Goal: Information Seeking & Learning: Compare options

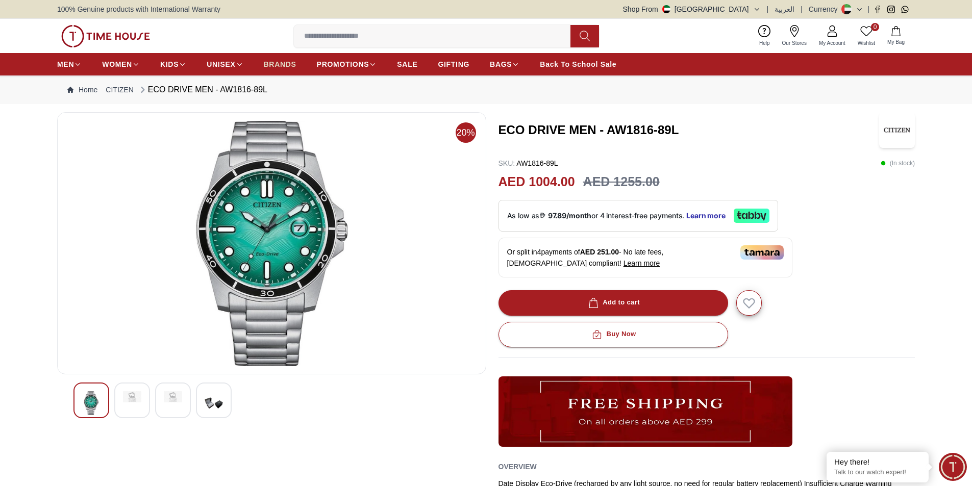
click at [282, 64] on span "BRANDS" at bounding box center [280, 64] width 33 height 10
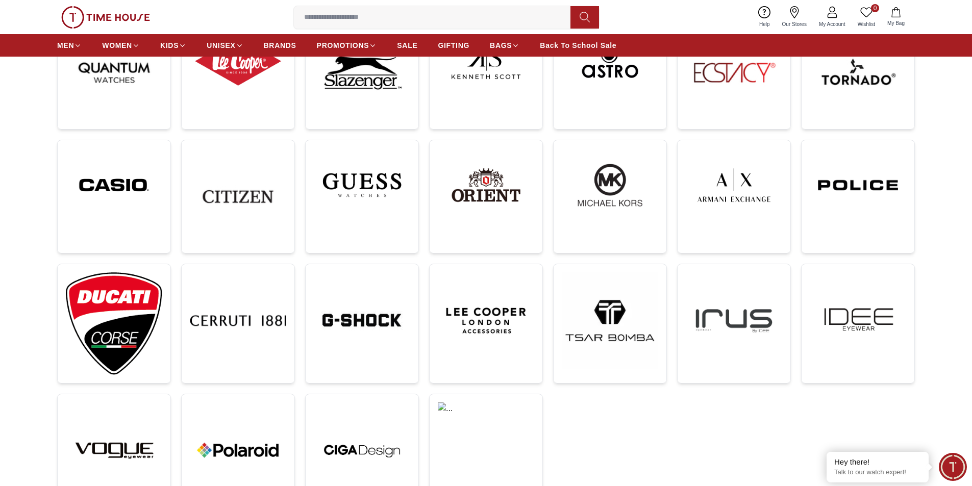
scroll to position [255, 0]
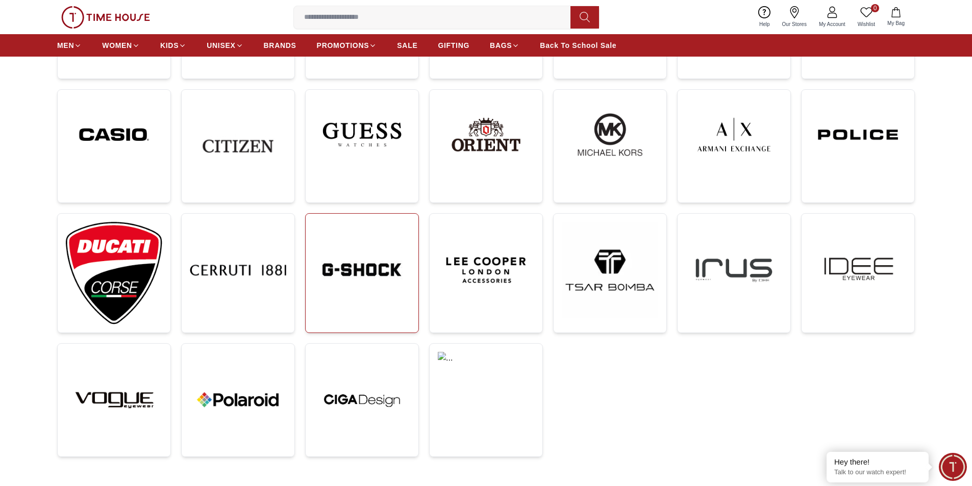
click at [352, 264] on img at bounding box center [362, 270] width 96 height 96
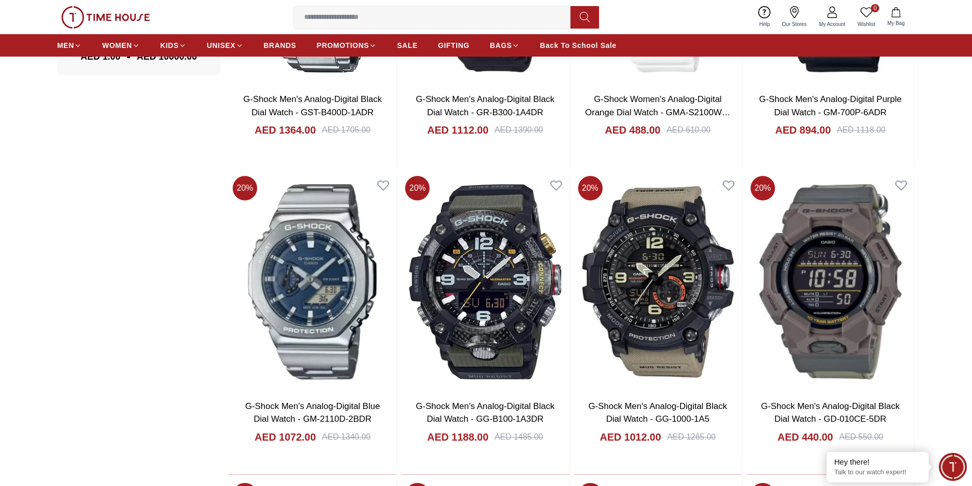
scroll to position [1020, 0]
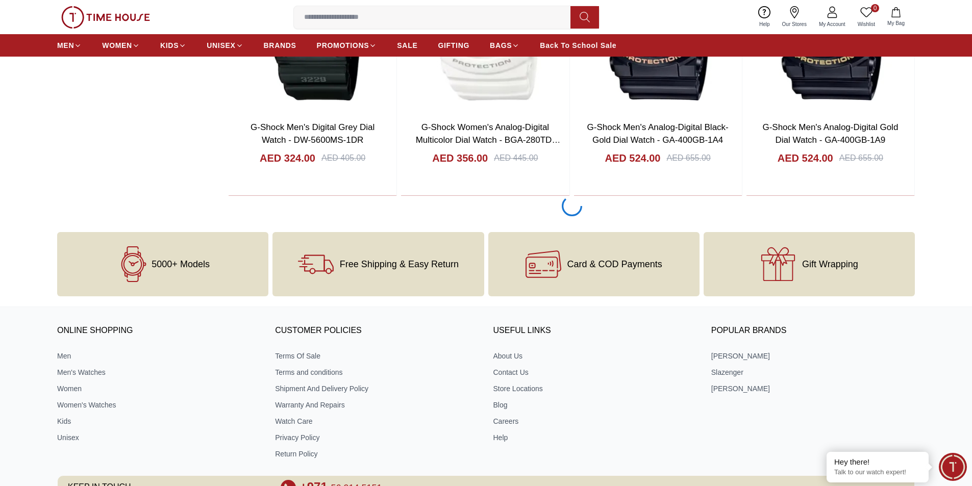
scroll to position [2030, 0]
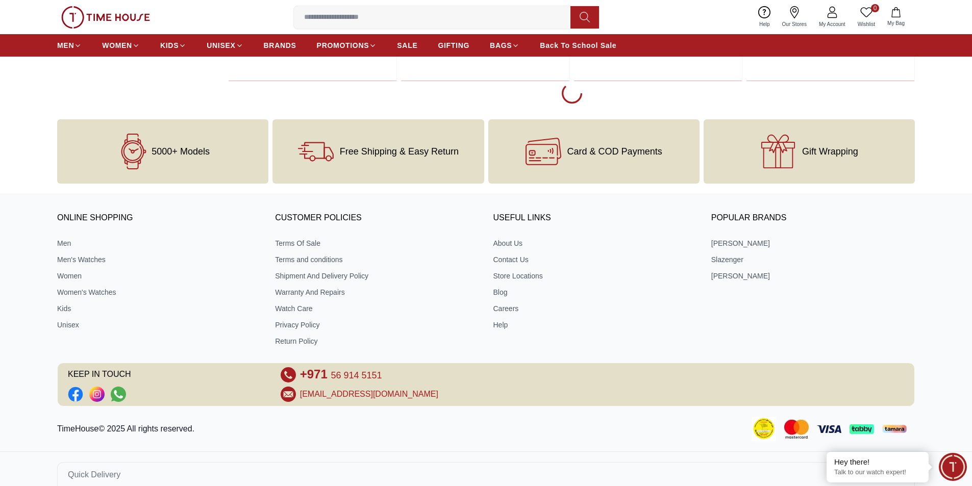
scroll to position [5102, 0]
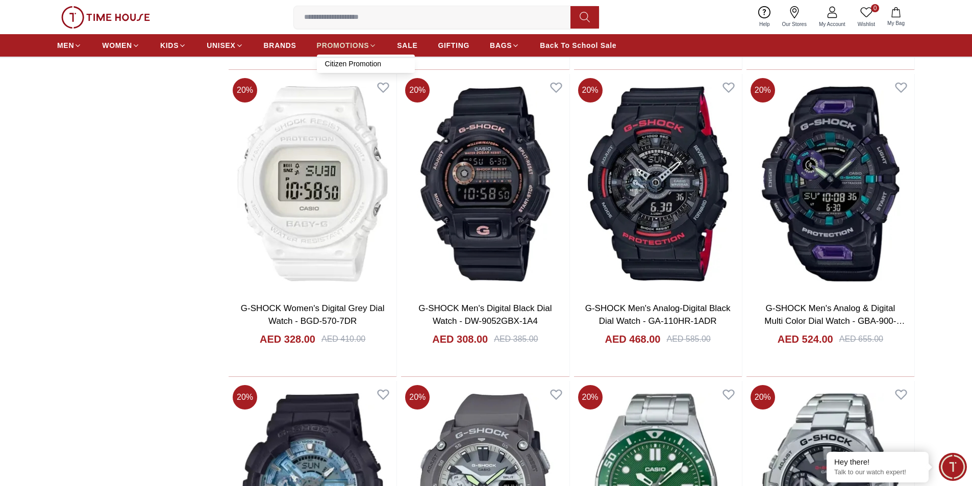
click at [353, 46] on span "PROMOTIONS" at bounding box center [343, 45] width 53 height 10
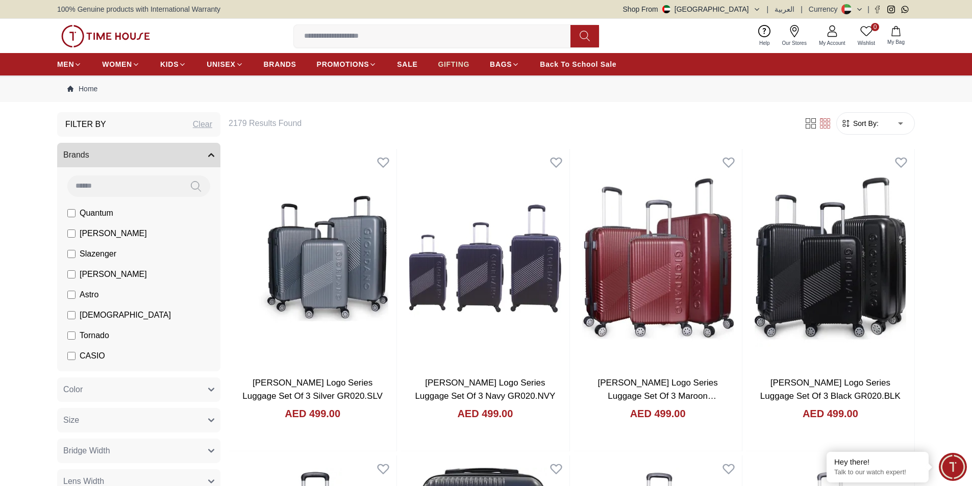
click at [455, 65] on span "GIFTING" at bounding box center [454, 64] width 32 height 10
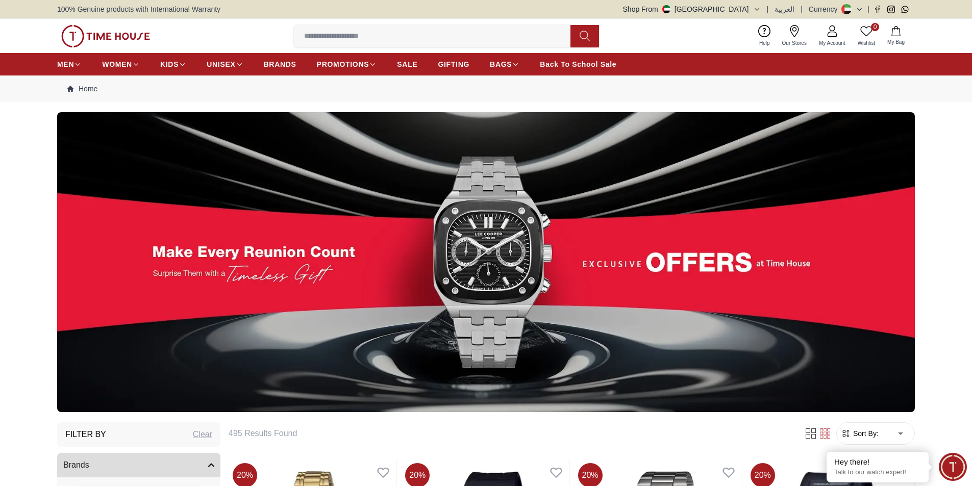
click at [517, 237] on img at bounding box center [486, 262] width 858 height 300
drag, startPoint x: 489, startPoint y: 252, endPoint x: 491, endPoint y: 229, distance: 23.5
click at [491, 229] on img at bounding box center [486, 262] width 858 height 300
click at [572, 65] on span "Back To School Sale" at bounding box center [578, 64] width 77 height 10
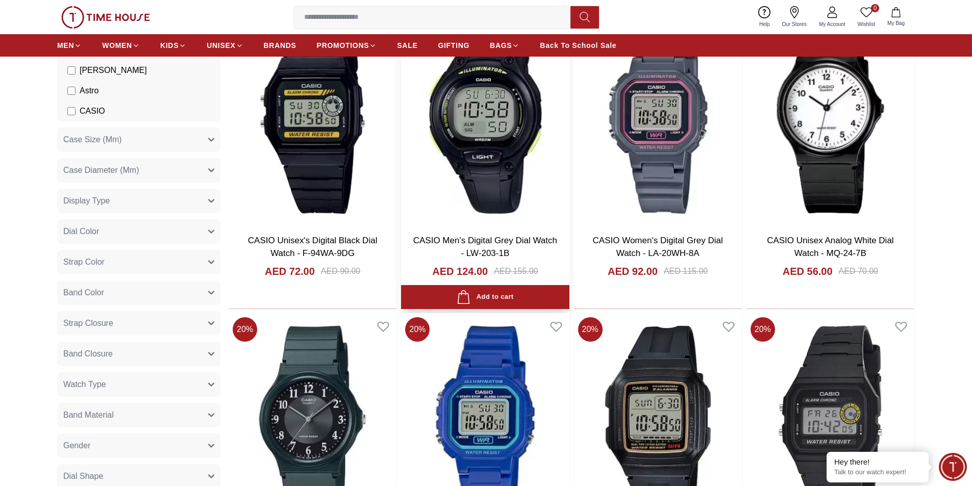
scroll to position [663, 0]
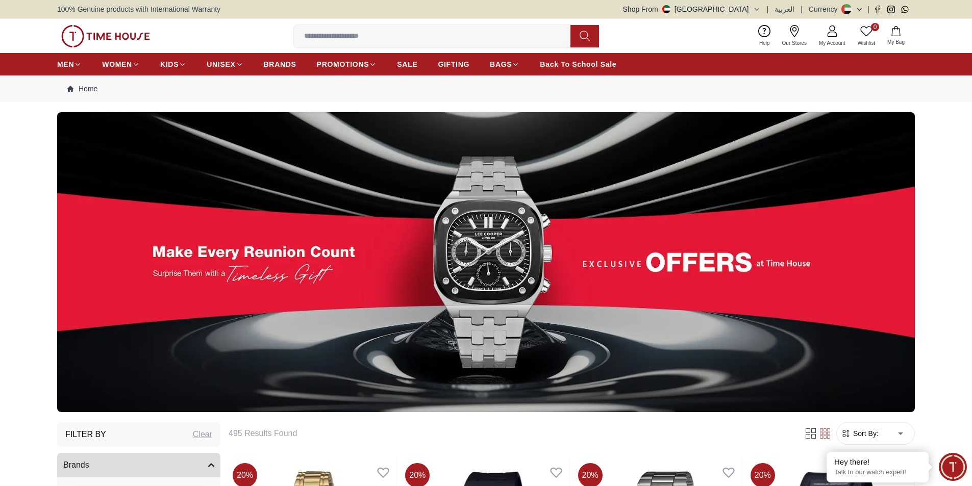
click at [532, 210] on img at bounding box center [486, 262] width 858 height 300
click at [282, 61] on span "BRANDS" at bounding box center [280, 64] width 33 height 10
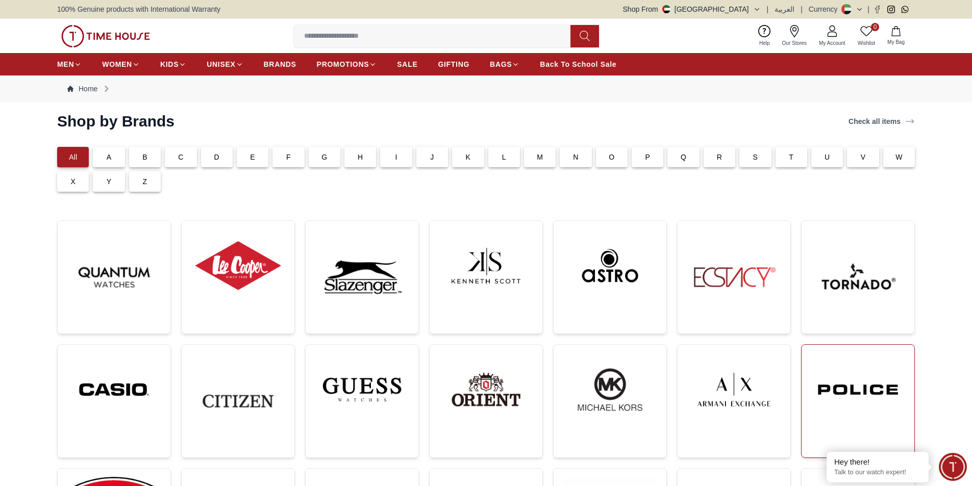
click at [868, 380] on img at bounding box center [858, 389] width 96 height 73
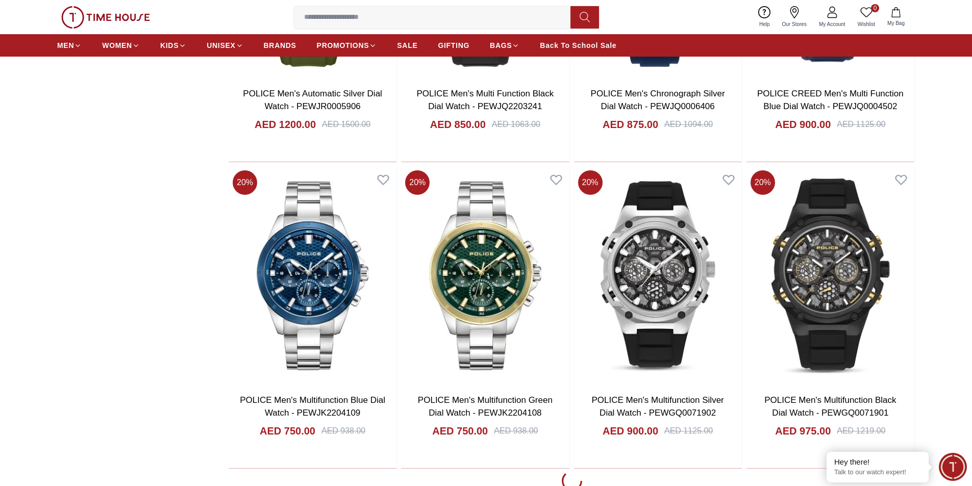
scroll to position [1683, 0]
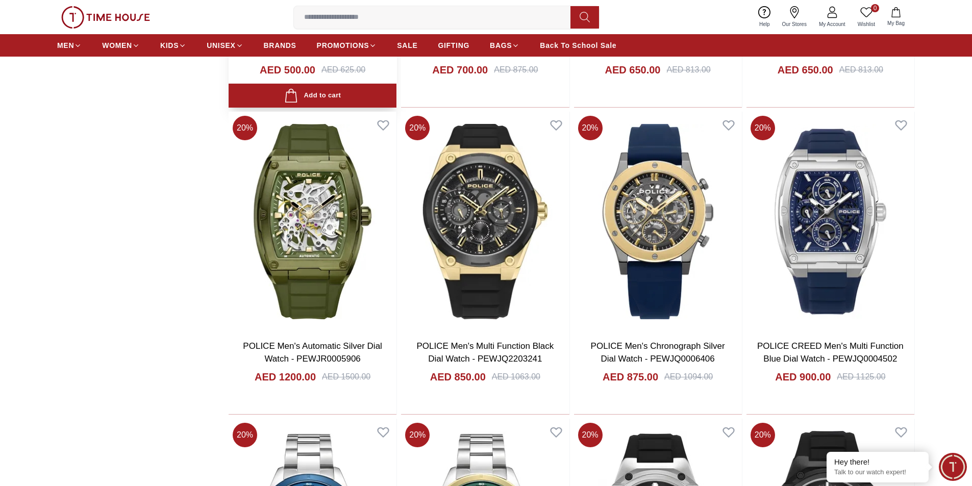
scroll to position [1428, 0]
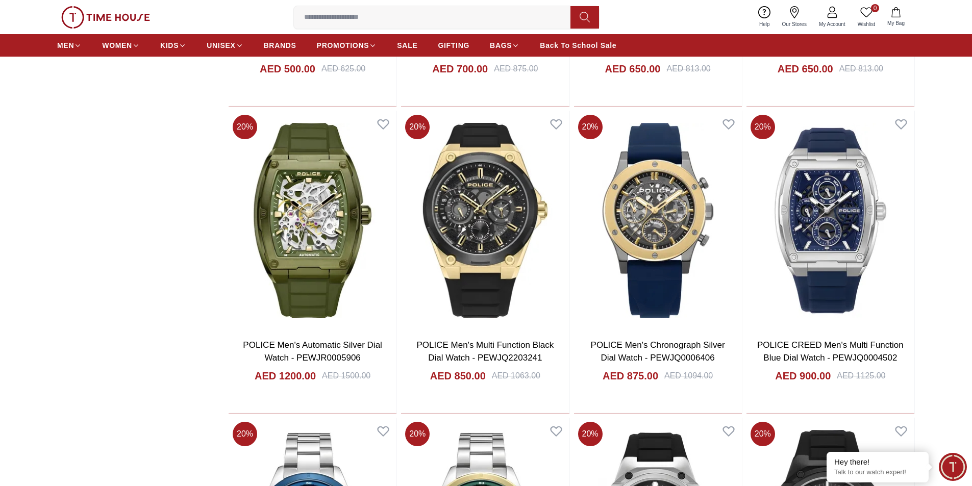
click at [388, 16] on input at bounding box center [436, 17] width 285 height 20
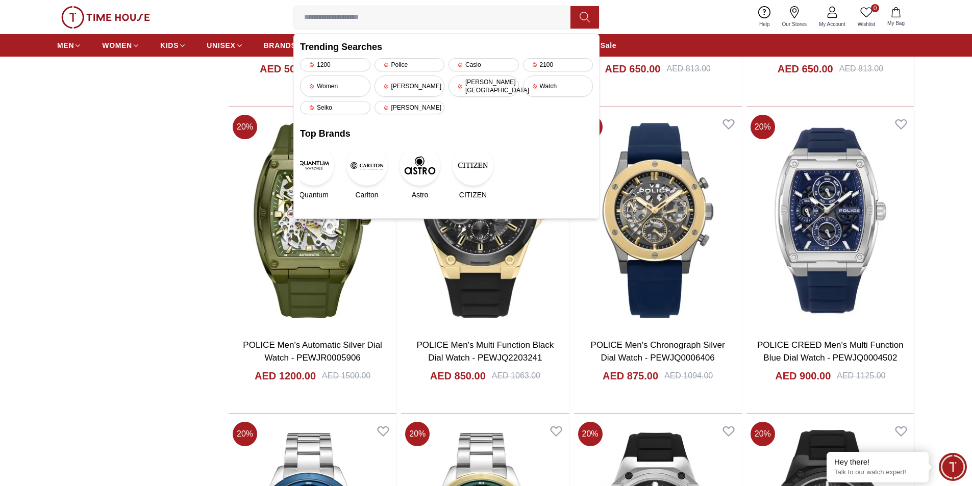
type input "*"
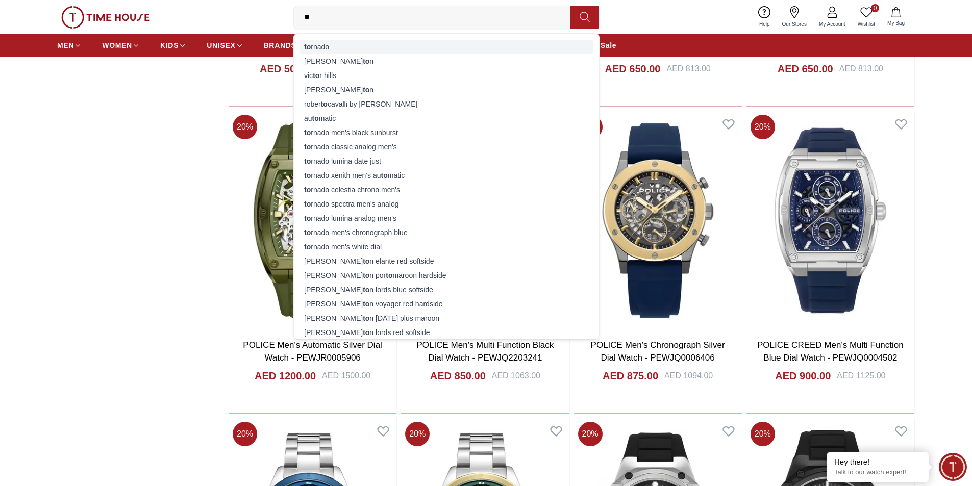
type input "**"
click at [322, 48] on div "to rnado" at bounding box center [446, 47] width 293 height 14
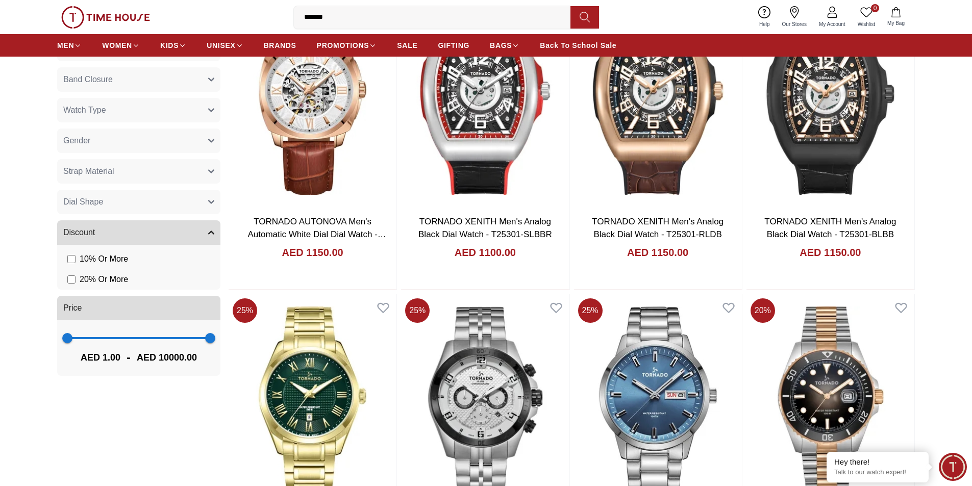
scroll to position [561, 0]
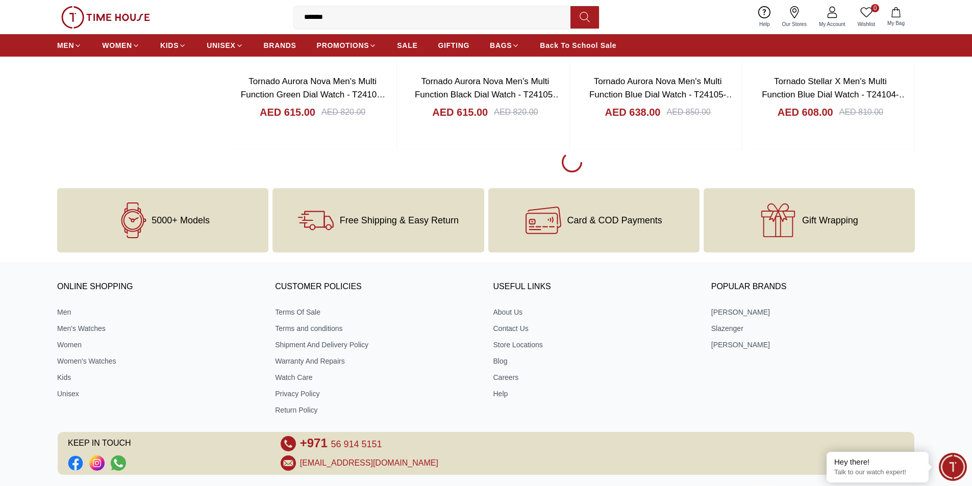
scroll to position [1530, 0]
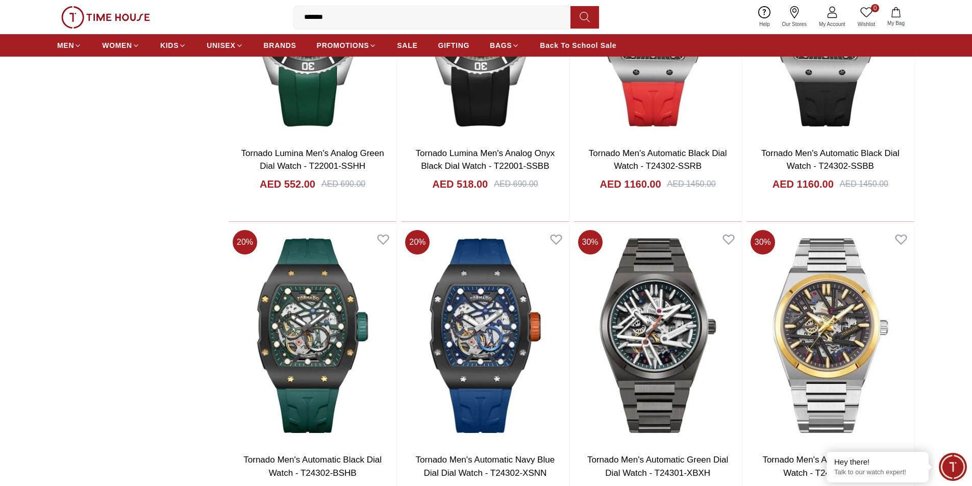
scroll to position [2398, 0]
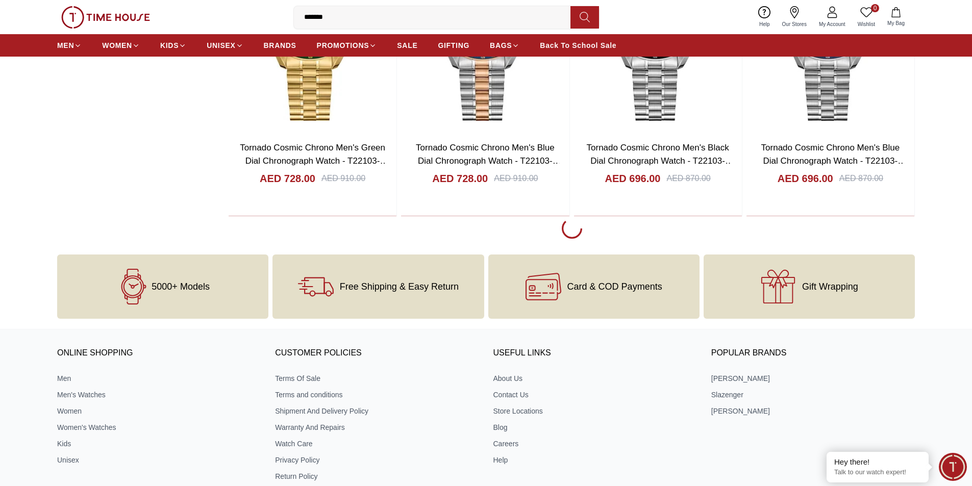
scroll to position [6122, 0]
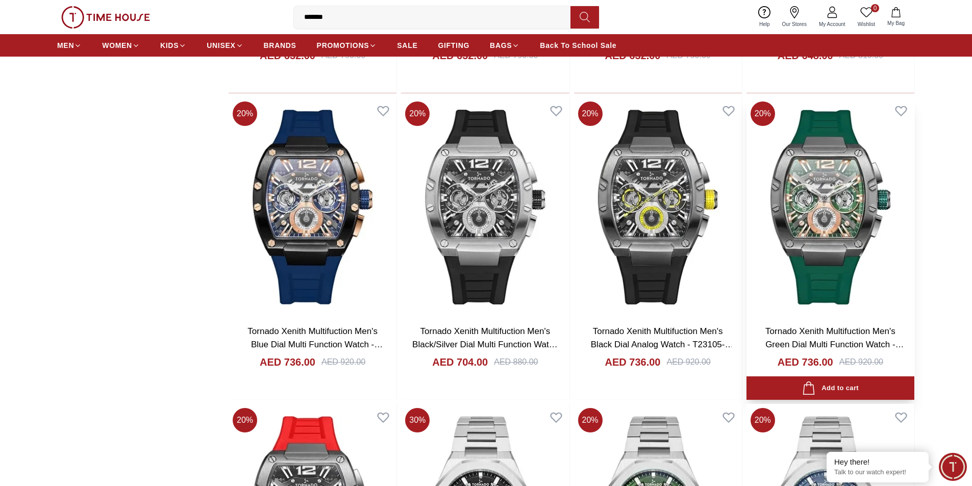
scroll to position [7397, 0]
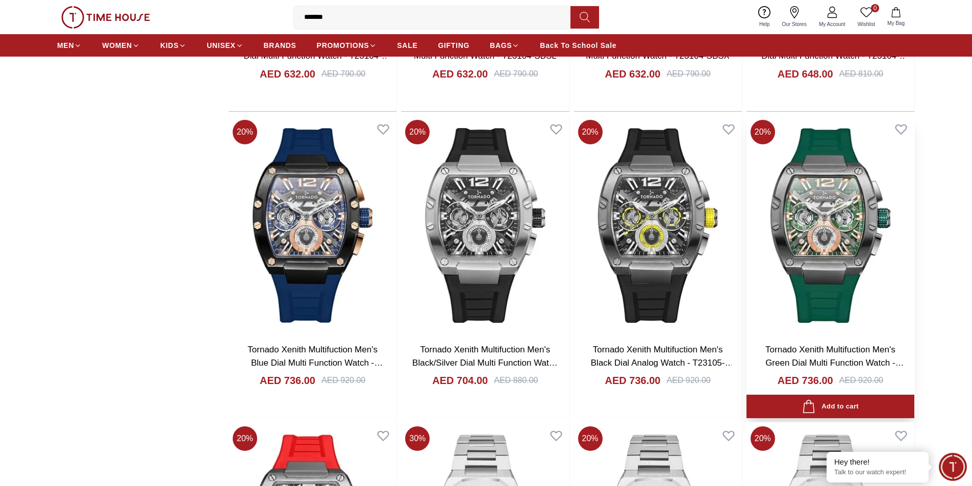
click at [836, 208] on img at bounding box center [830, 225] width 168 height 219
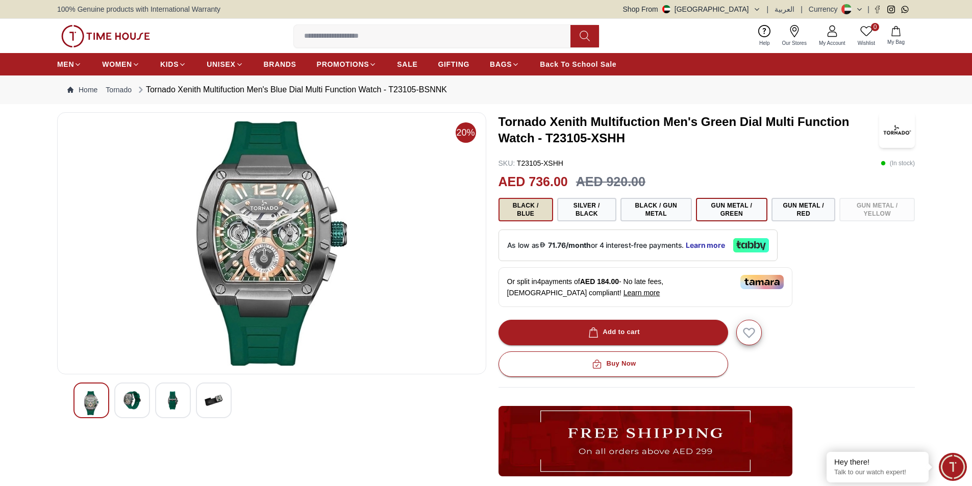
click at [536, 212] on button "Black / Blue" at bounding box center [525, 209] width 55 height 23
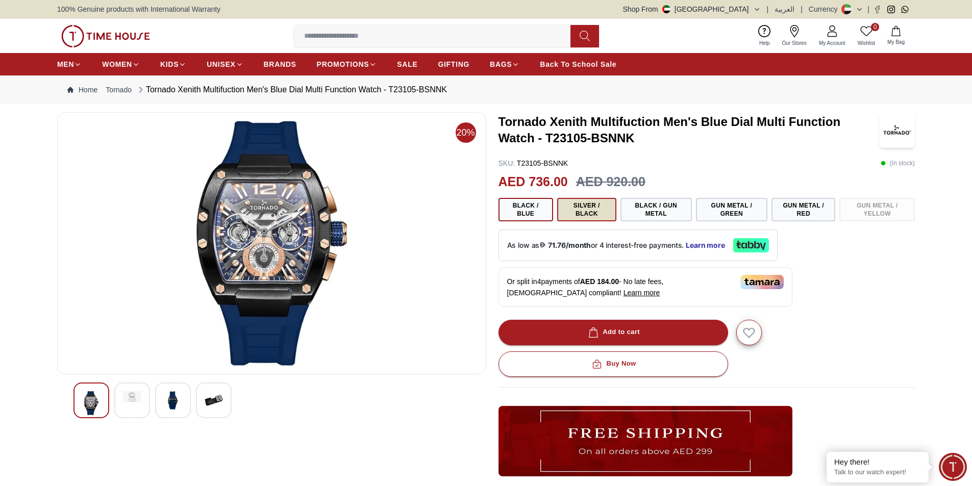
click at [594, 209] on button "Silver / Black" at bounding box center [586, 209] width 59 height 23
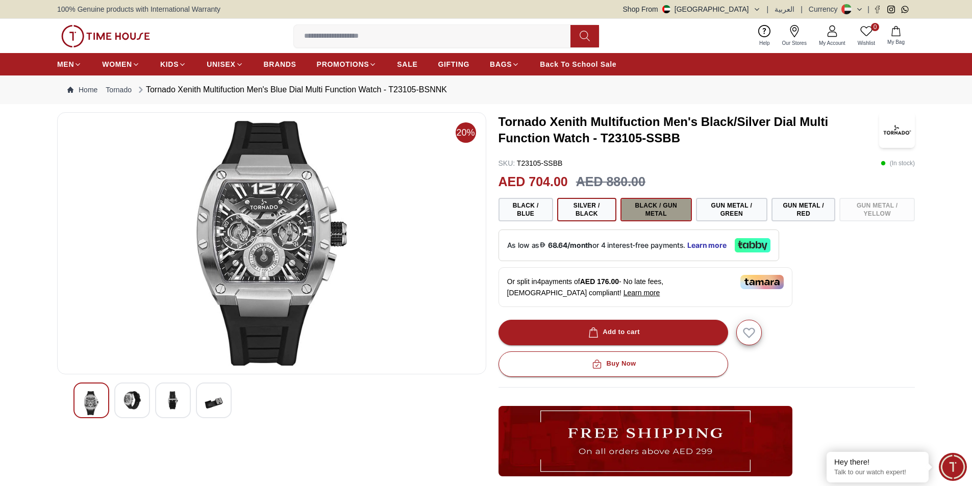
click at [668, 209] on button "Black / Gun Metal" at bounding box center [655, 209] width 71 height 23
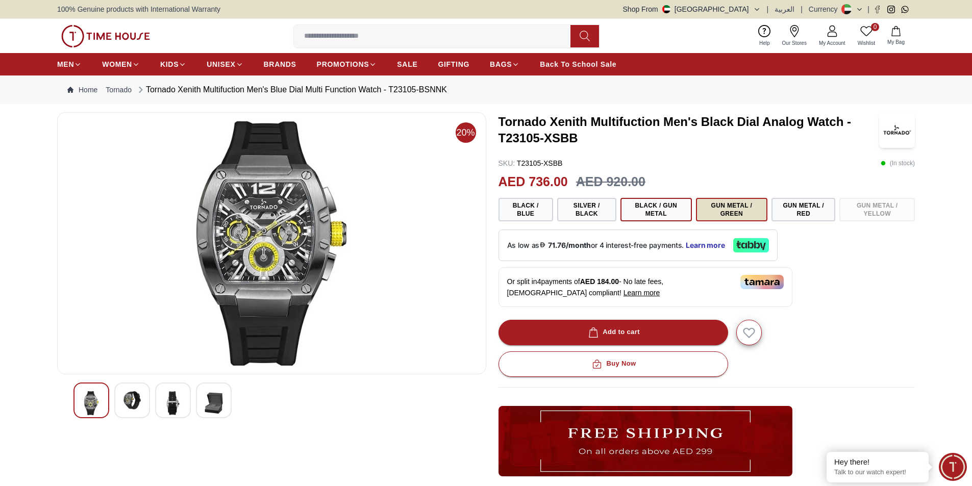
click at [736, 211] on button "Gun Metal / Green" at bounding box center [731, 209] width 71 height 23
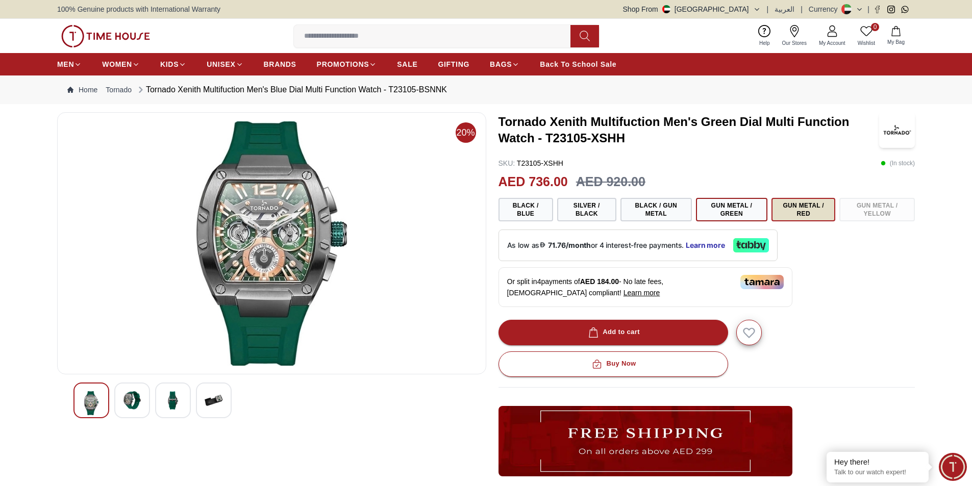
click at [800, 213] on button "Gun Metal / Red" at bounding box center [803, 209] width 64 height 23
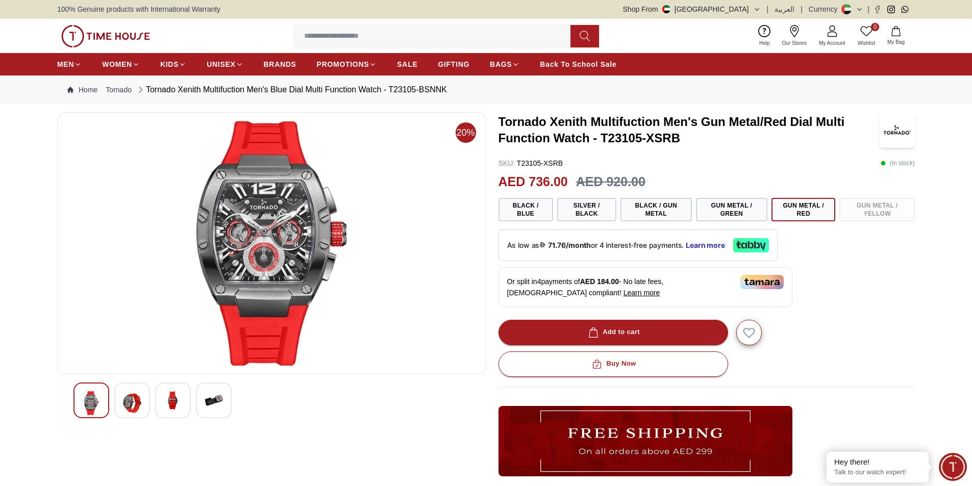
click at [876, 211] on div "Black / Blue Silver / Black Black / Gun Metal Gun Metal / Green Gun Metal / Red…" at bounding box center [706, 209] width 417 height 23
click at [718, 211] on button "Gun Metal / Green" at bounding box center [731, 209] width 71 height 23
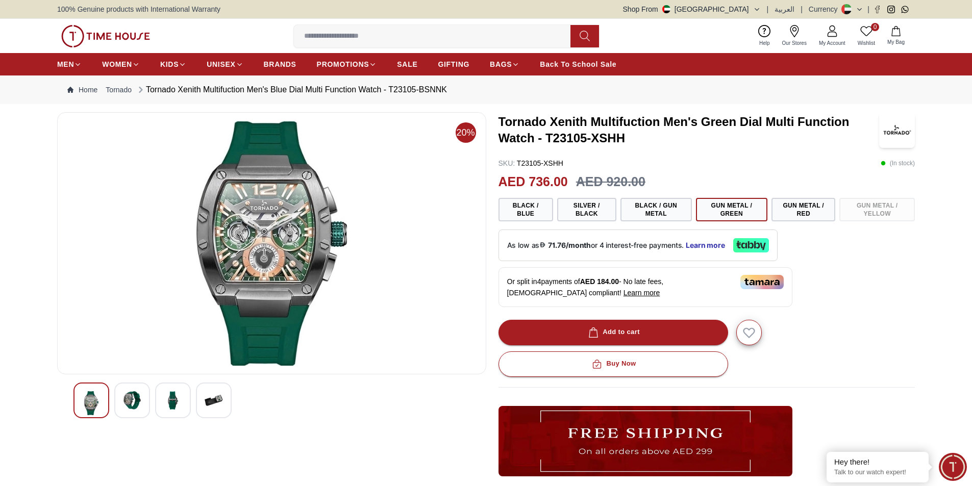
click at [277, 230] on img at bounding box center [272, 243] width 412 height 245
click at [524, 207] on button "Black / Blue" at bounding box center [525, 209] width 55 height 23
